Goal: Task Accomplishment & Management: Manage account settings

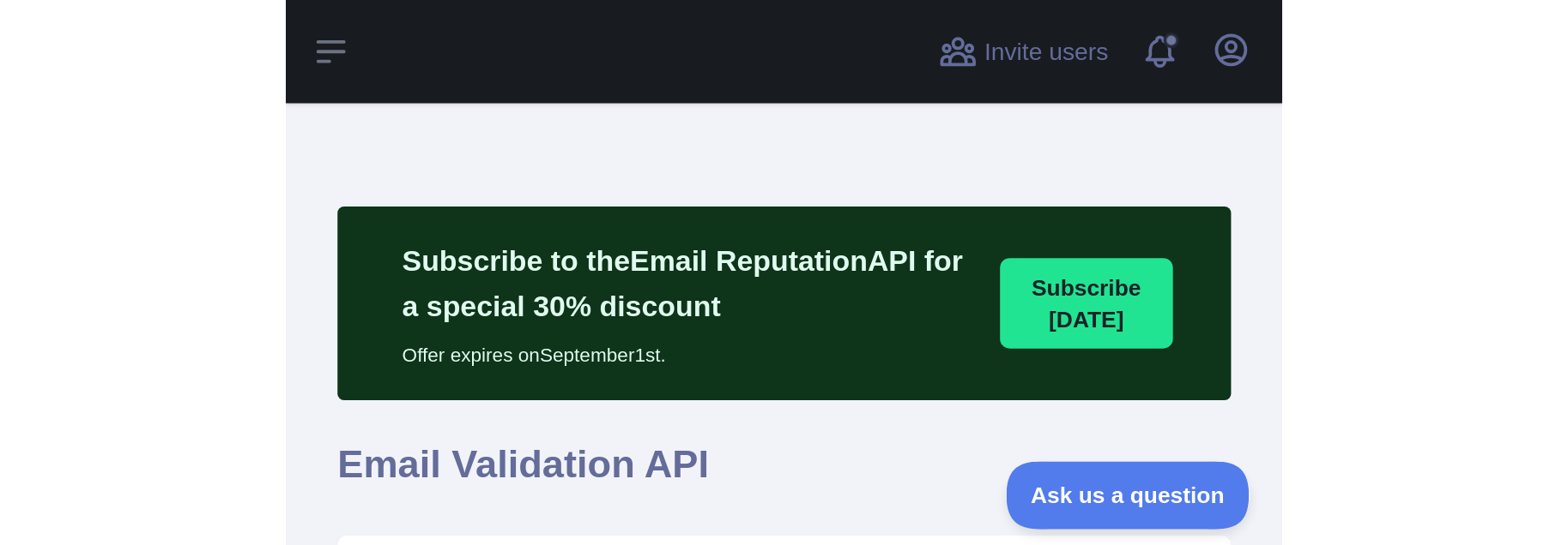
scroll to position [490, 1499]
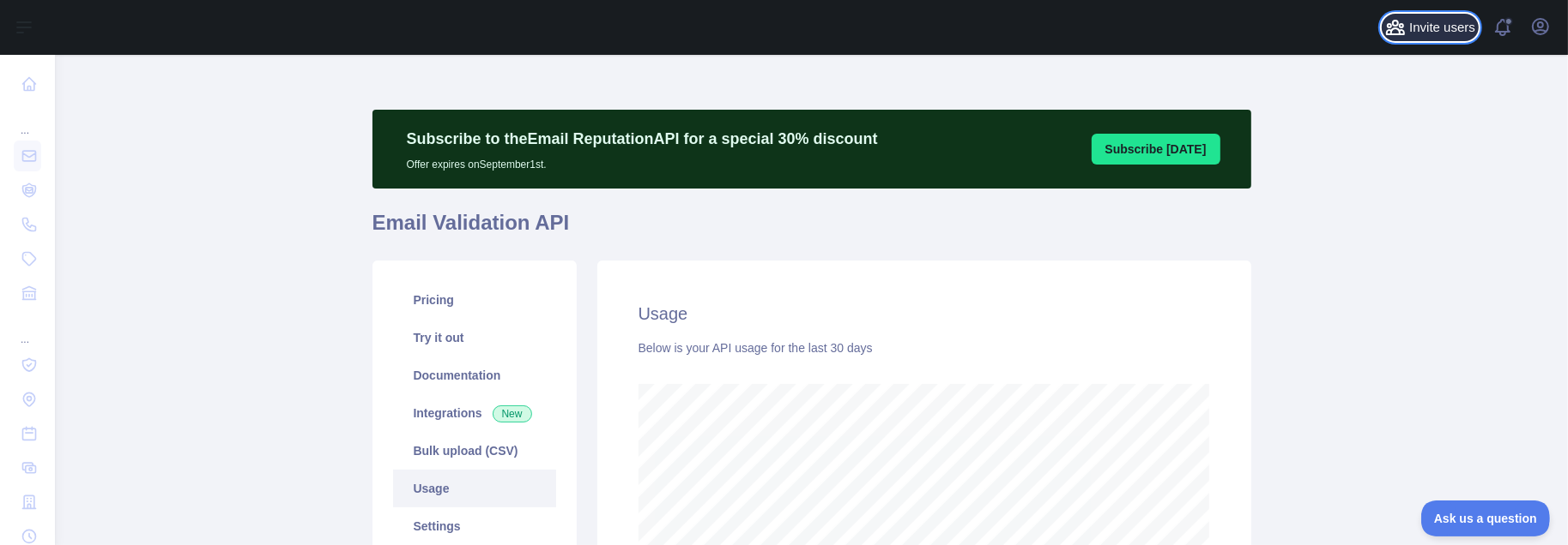
click at [1295, 23] on span "Invite users" at bounding box center [1441, 27] width 66 height 20
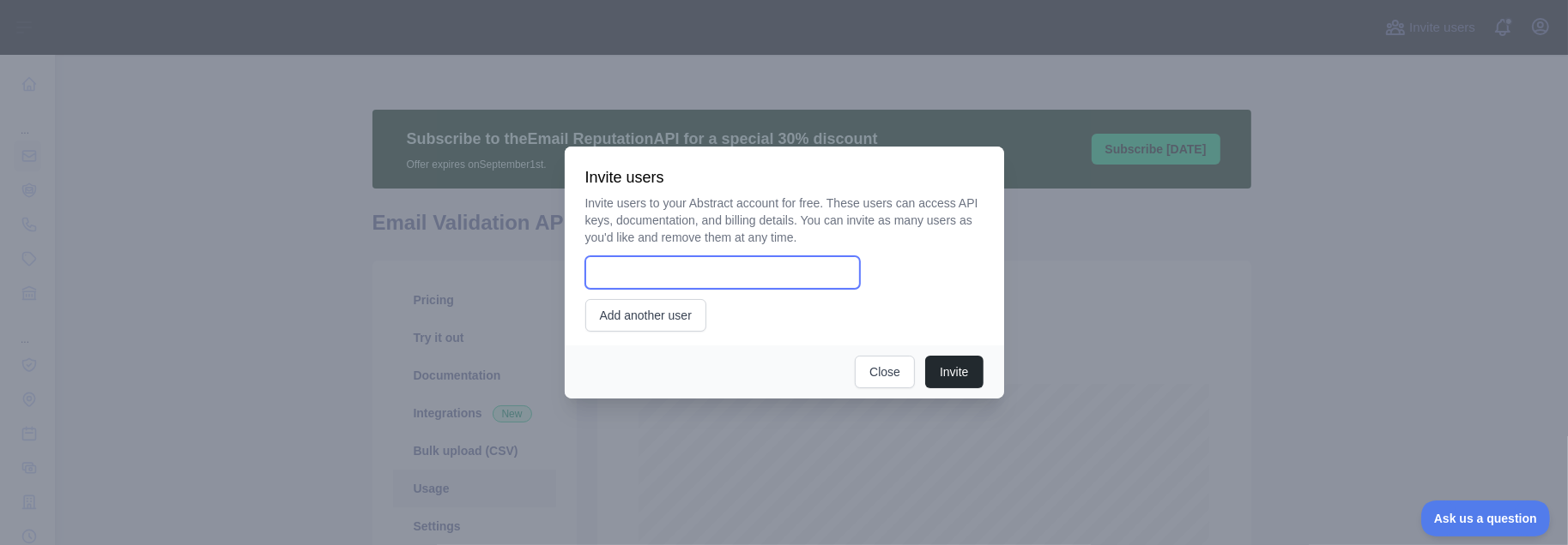
click at [735, 270] on input "email" at bounding box center [722, 272] width 275 height 33
click at [665, 286] on input "email" at bounding box center [722, 272] width 275 height 33
paste input "**********"
type input "**********"
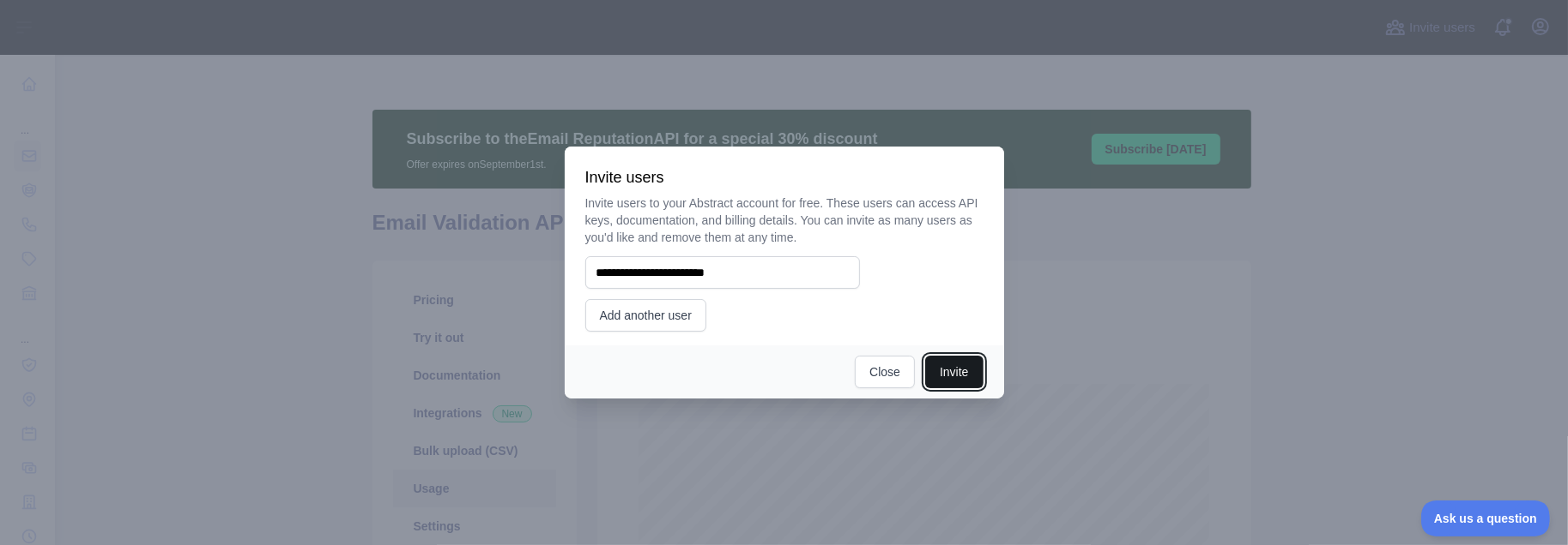
click at [950, 372] on button "Invite" at bounding box center [954, 372] width 58 height 33
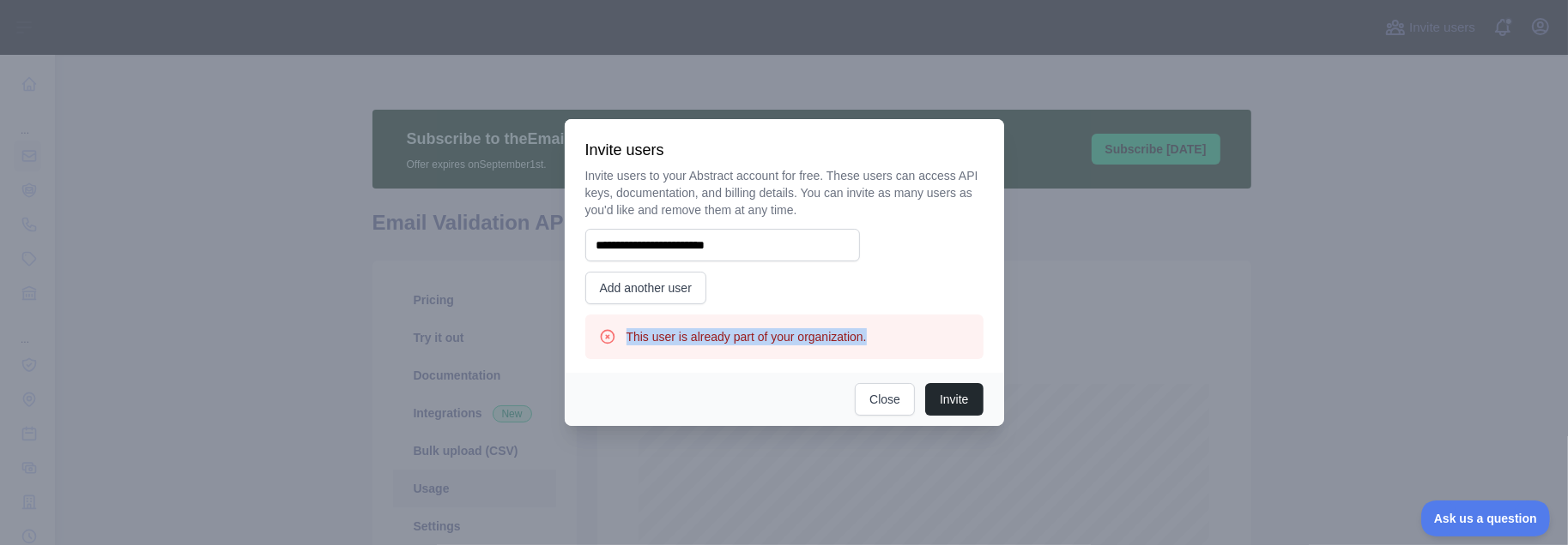
drag, startPoint x: 628, startPoint y: 337, endPoint x: 879, endPoint y: 330, distance: 251.1
click at [879, 330] on div "This user is already part of your organization." at bounding box center [784, 337] width 370 height 17
click at [881, 397] on button "Close" at bounding box center [884, 399] width 60 height 33
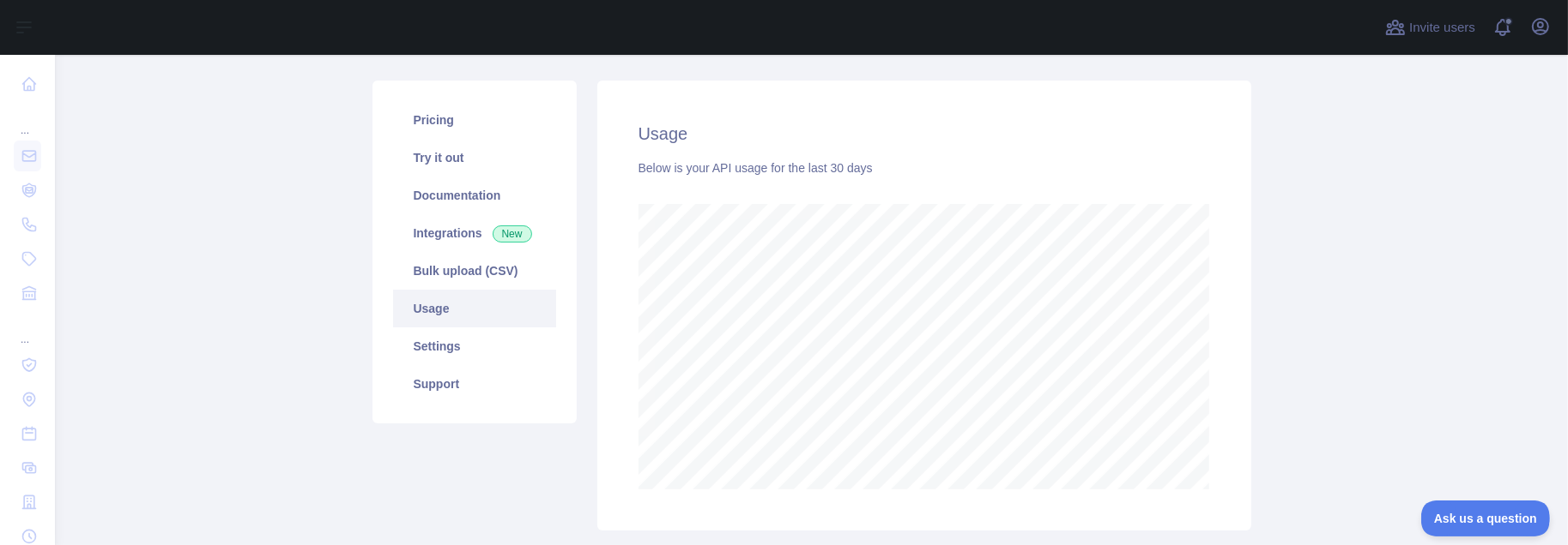
scroll to position [171, 0]
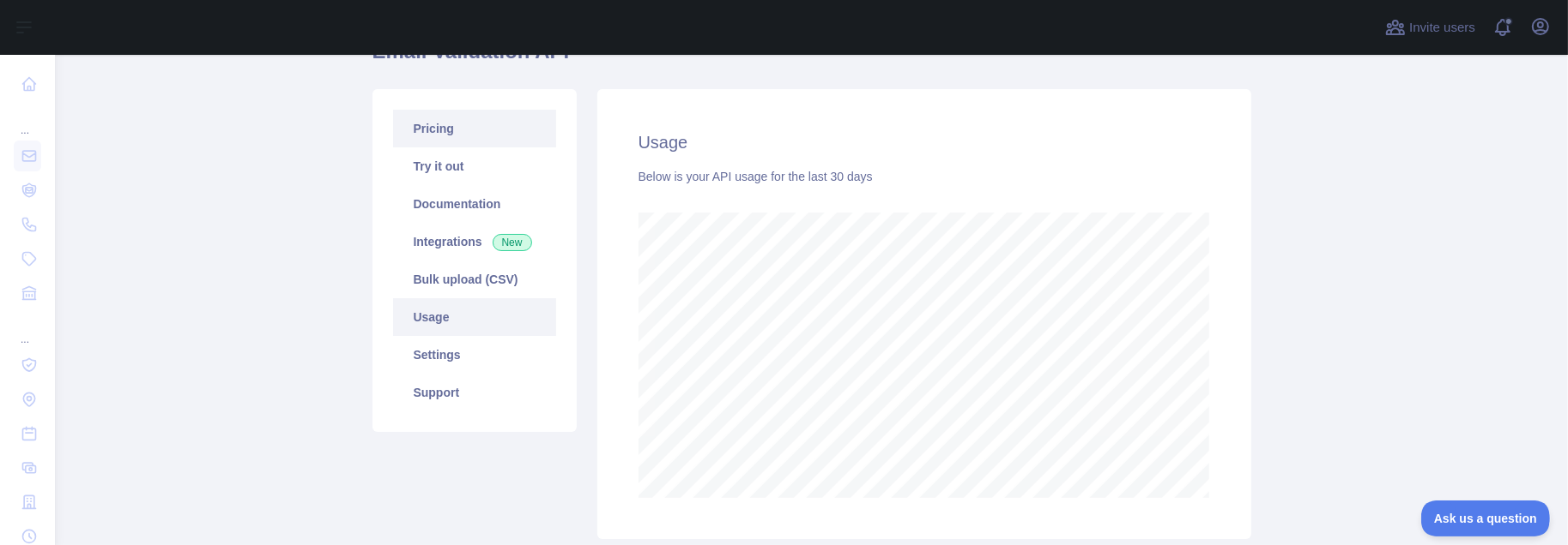
click at [457, 125] on link "Pricing" at bounding box center [474, 128] width 163 height 38
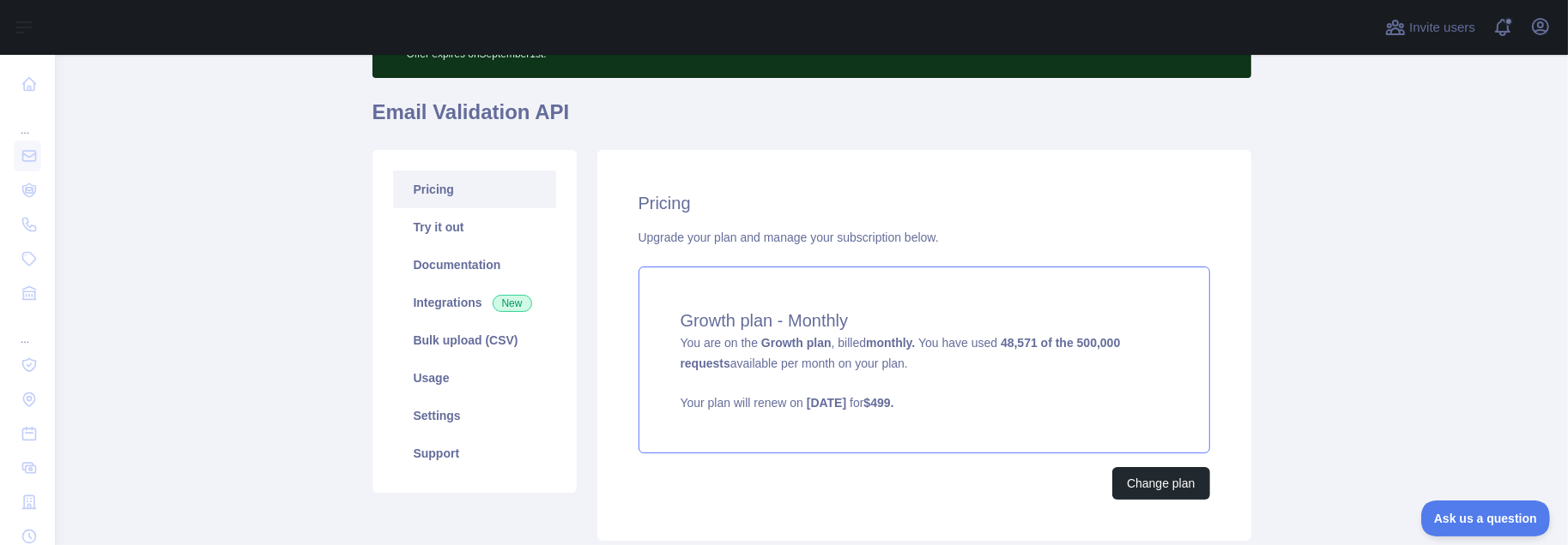
scroll to position [171, 0]
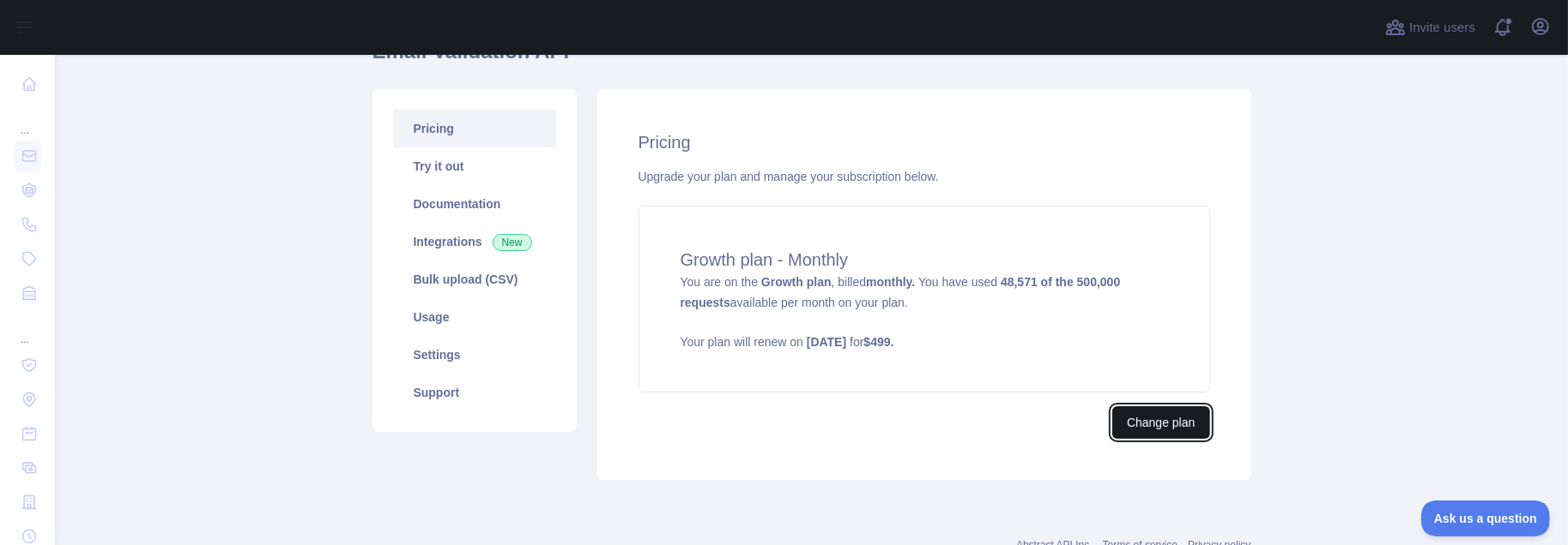
click at [1148, 430] on button "Change plan" at bounding box center [1160, 422] width 97 height 33
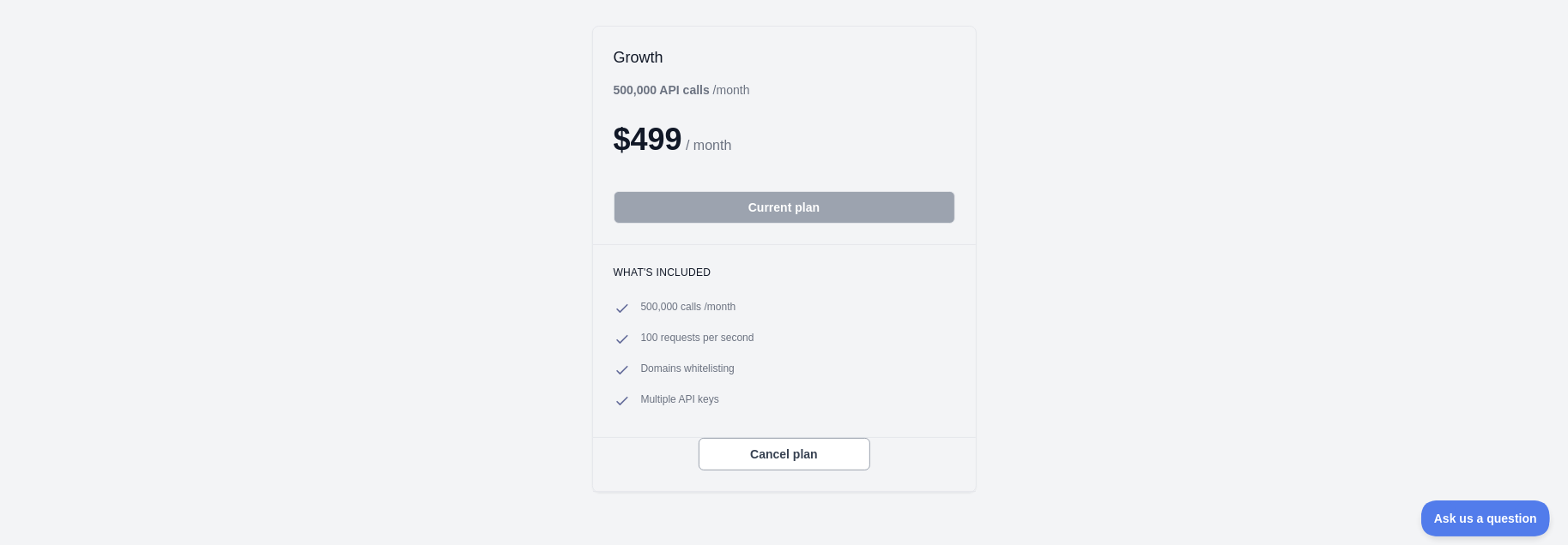
scroll to position [171, 0]
